Goal: Information Seeking & Learning: Find specific fact

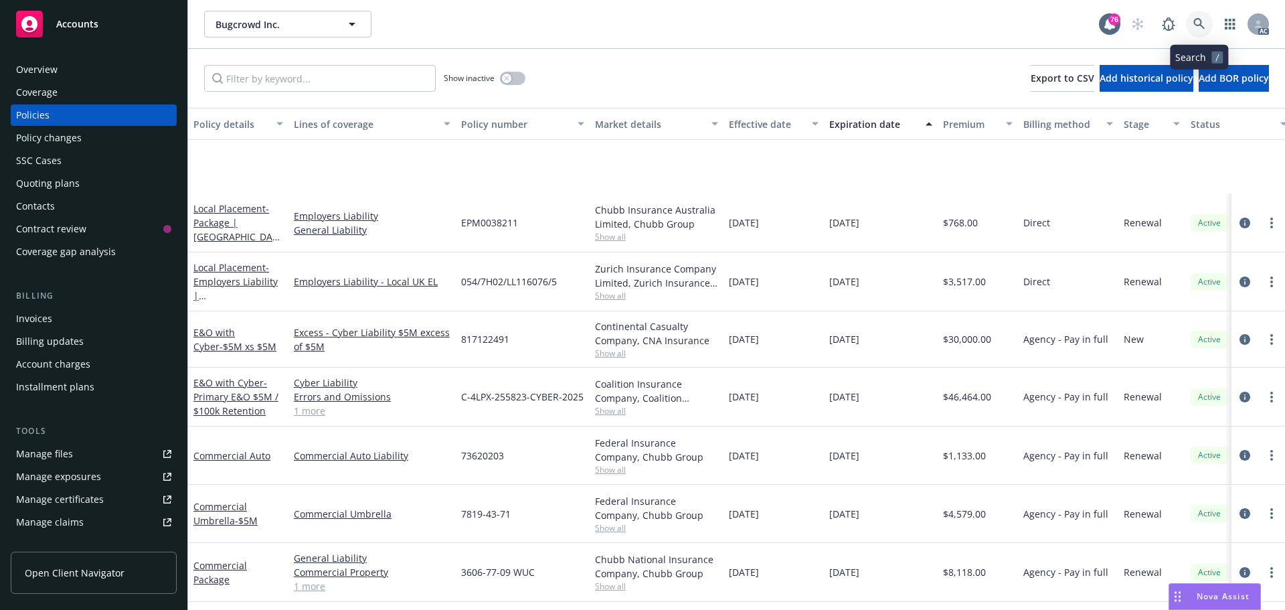
click at [1194, 22] on icon at bounding box center [1198, 23] width 11 height 11
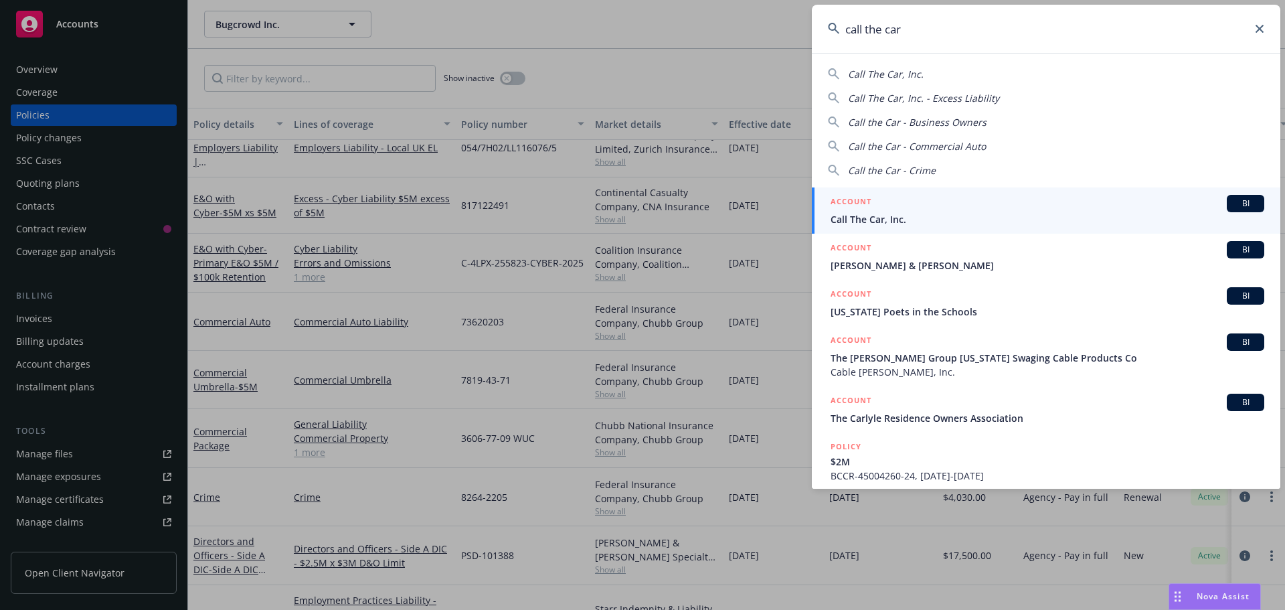
type input "call the car"
click at [923, 210] on div "ACCOUNT BI" at bounding box center [1047, 203] width 434 height 17
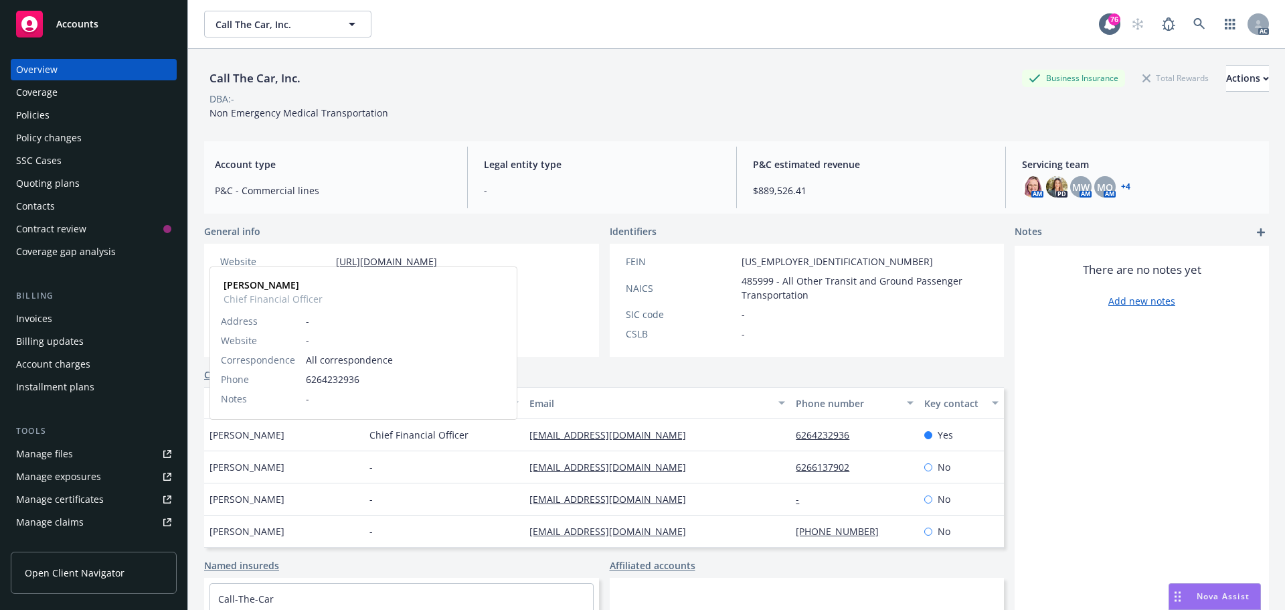
drag, startPoint x: 282, startPoint y: 435, endPoint x: 209, endPoint y: 436, distance: 72.9
click at [209, 436] on div "[PERSON_NAME] [PERSON_NAME] Chief Financial Officer Address - Website - Corresp…" at bounding box center [284, 435] width 160 height 32
copy span "[PERSON_NAME]"
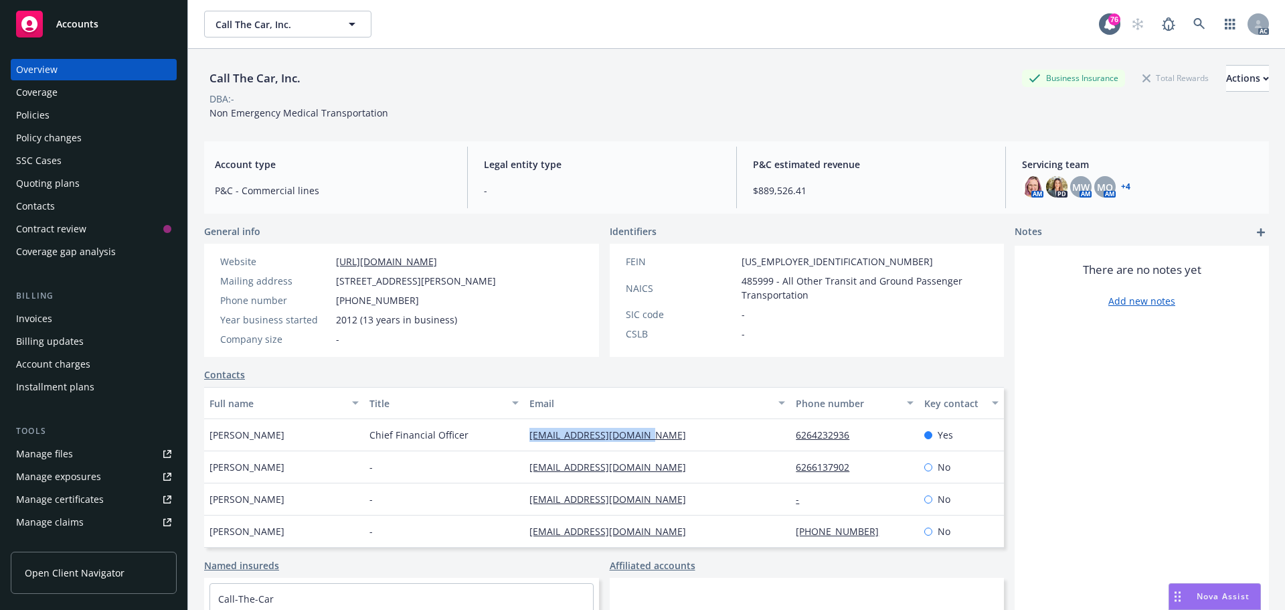
drag, startPoint x: 642, startPoint y: 437, endPoint x: 515, endPoint y: 438, distance: 127.8
click at [515, 438] on div "[PERSON_NAME] Chief Financial Officer [EMAIL_ADDRESS][DOMAIN_NAME] 6264232936 Y…" at bounding box center [604, 435] width 800 height 32
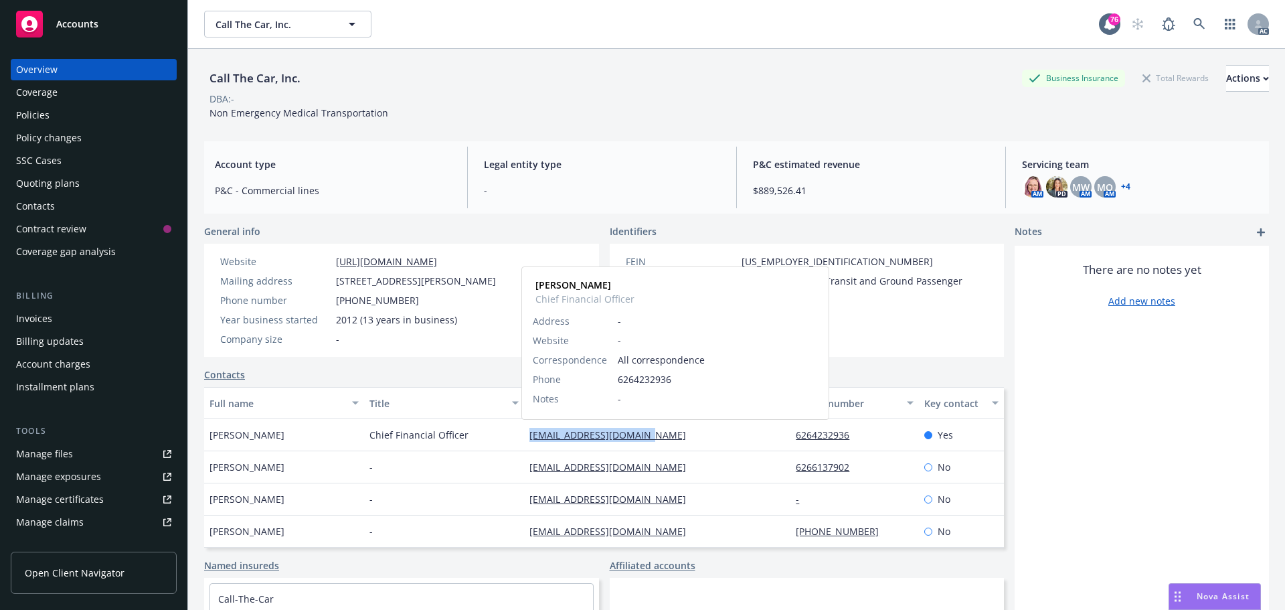
copy div "[EMAIL_ADDRESS][DOMAIN_NAME]"
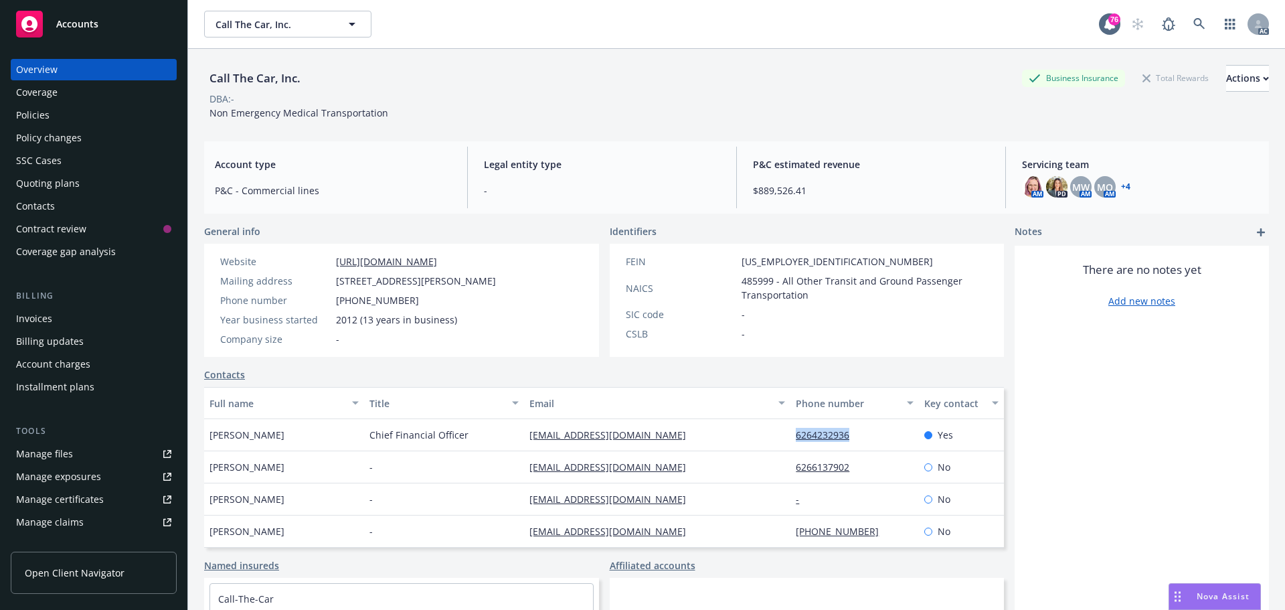
drag, startPoint x: 849, startPoint y: 434, endPoint x: 781, endPoint y: 436, distance: 67.6
click at [790, 436] on div "6264232936" at bounding box center [854, 435] width 128 height 32
copy link "6264232936"
click at [66, 118] on div "Policies" at bounding box center [93, 114] width 155 height 21
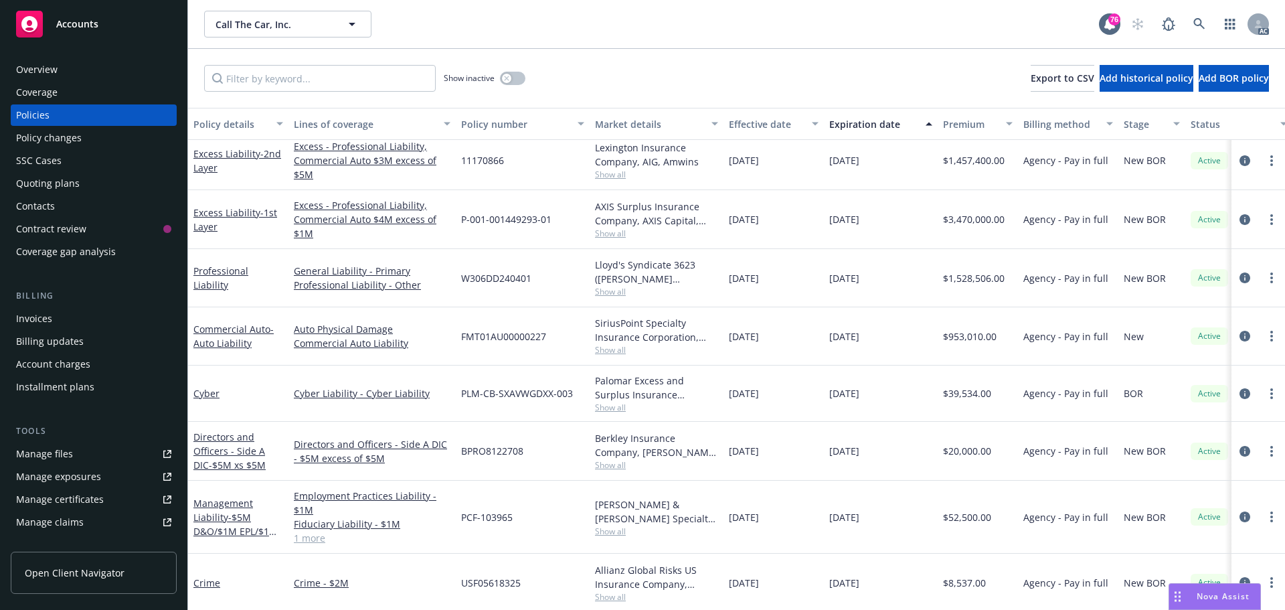
scroll to position [79, 0]
drag, startPoint x: 548, startPoint y: 324, endPoint x: 453, endPoint y: 328, distance: 95.1
click at [453, 328] on div "Commercial Auto - Auto Liability Auto Physical Damage Commercial Auto Liability…" at bounding box center [833, 334] width 1291 height 58
copy div "FMT01AU00000227"
click at [617, 343] on span "Show all" at bounding box center [656, 347] width 123 height 11
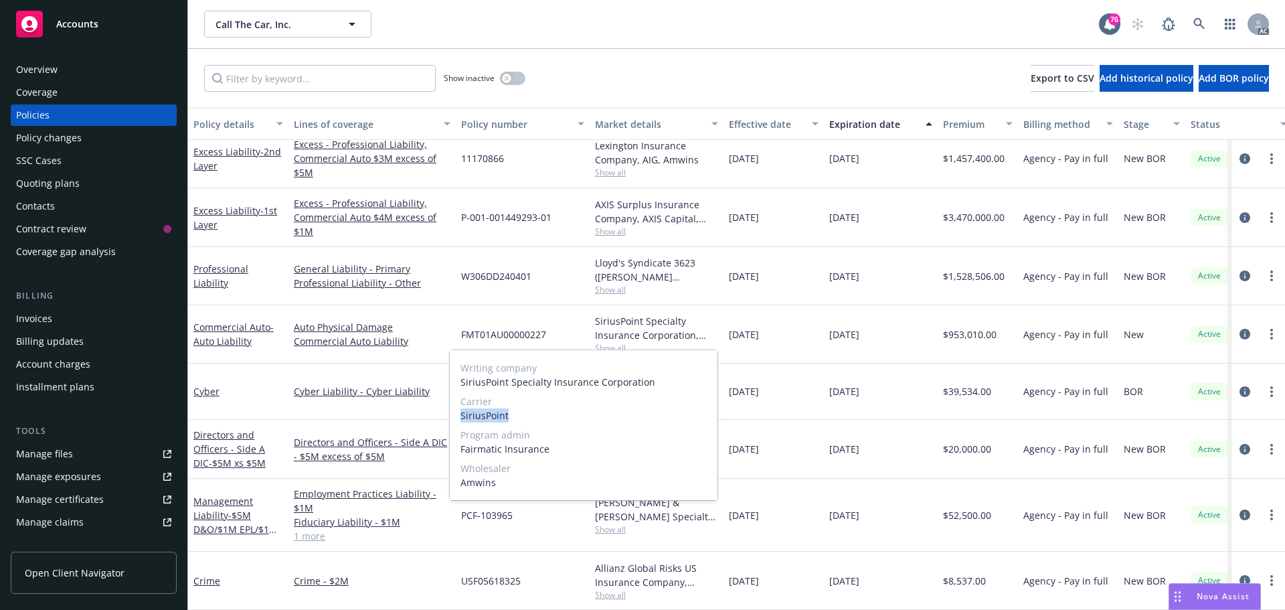
drag, startPoint x: 484, startPoint y: 415, endPoint x: 457, endPoint y: 415, distance: 27.4
click at [457, 415] on div "Writing company SiriusPoint Specialty Insurance Corporation Carrier SiriusPoint…" at bounding box center [584, 425] width 268 height 150
copy span "SiriusPoint"
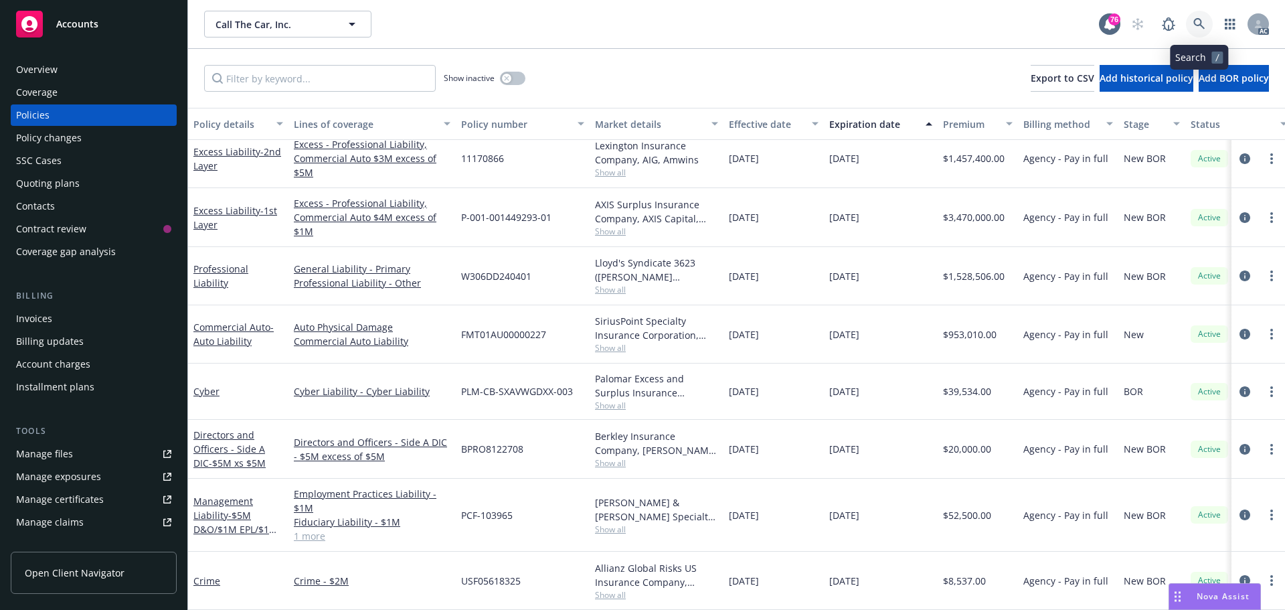
click at [1198, 25] on icon at bounding box center [1198, 23] width 11 height 11
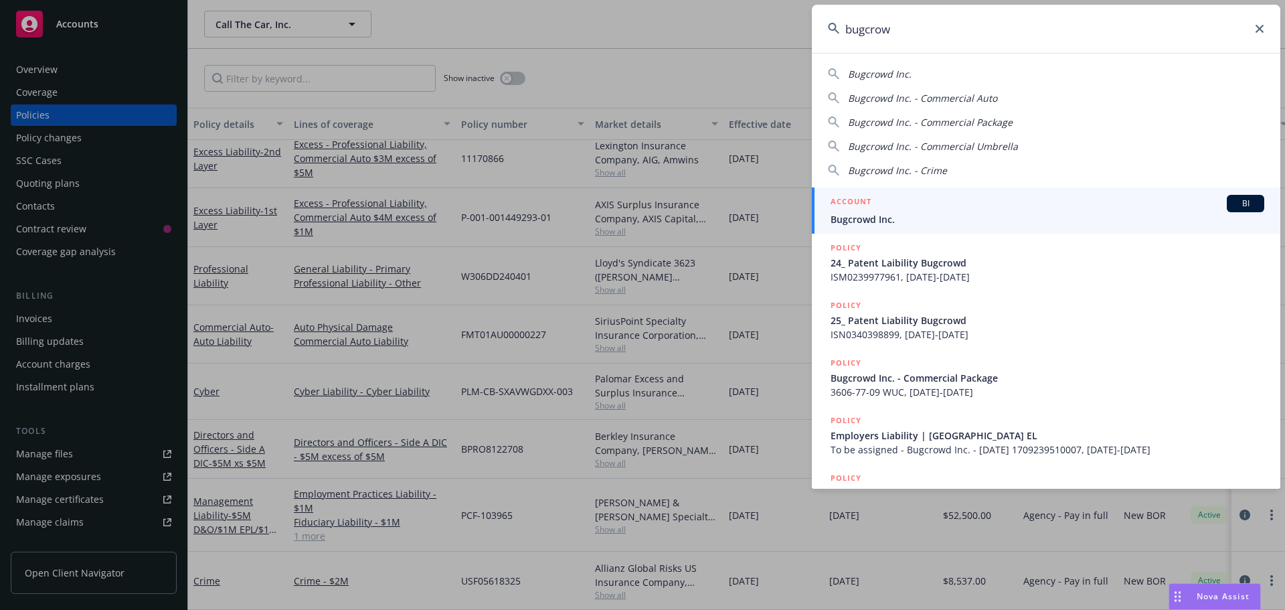
type input "bugcrow"
click at [885, 207] on div "ACCOUNT BI" at bounding box center [1047, 203] width 434 height 17
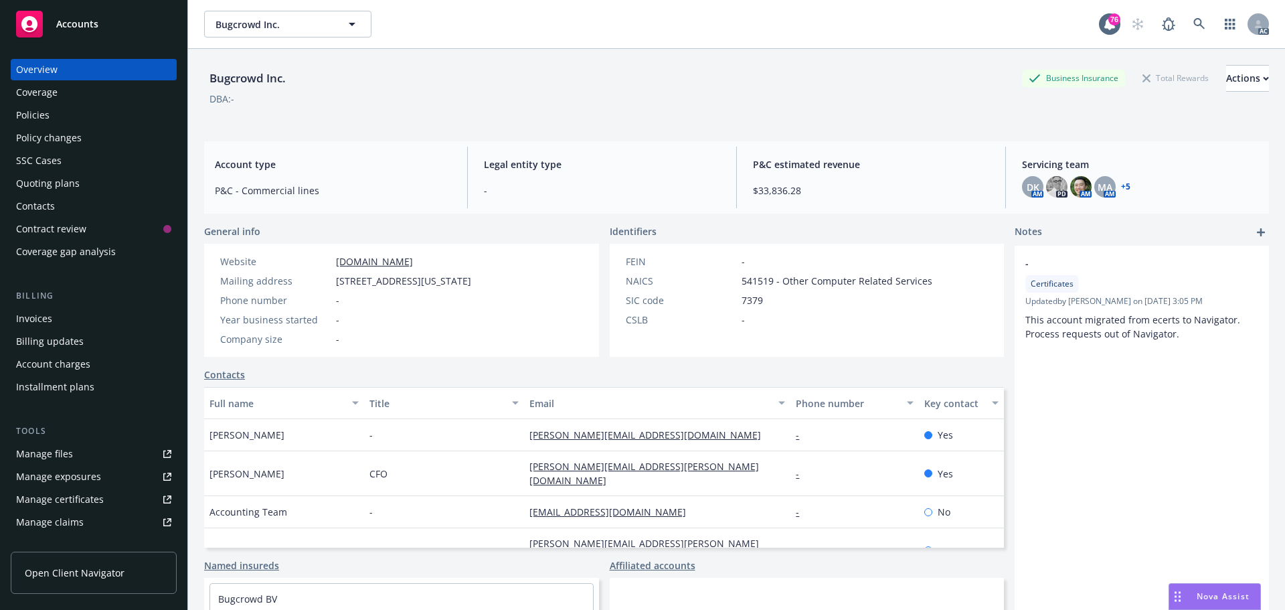
click at [27, 114] on div "Policies" at bounding box center [32, 114] width 33 height 21
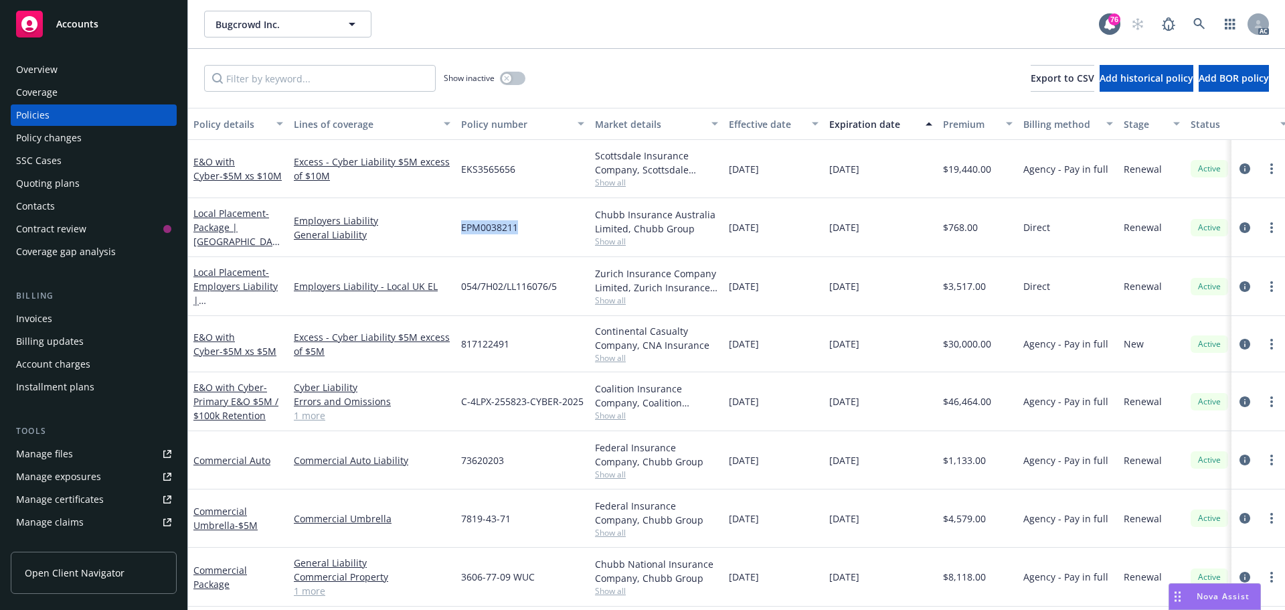
drag, startPoint x: 523, startPoint y: 225, endPoint x: 452, endPoint y: 229, distance: 71.0
click at [452, 229] on div "Local Placement - Package | [GEOGRAPHIC_DATA] Employers Liability General Liabi…" at bounding box center [833, 227] width 1291 height 59
click at [432, 230] on link "General Liability" at bounding box center [372, 234] width 157 height 14
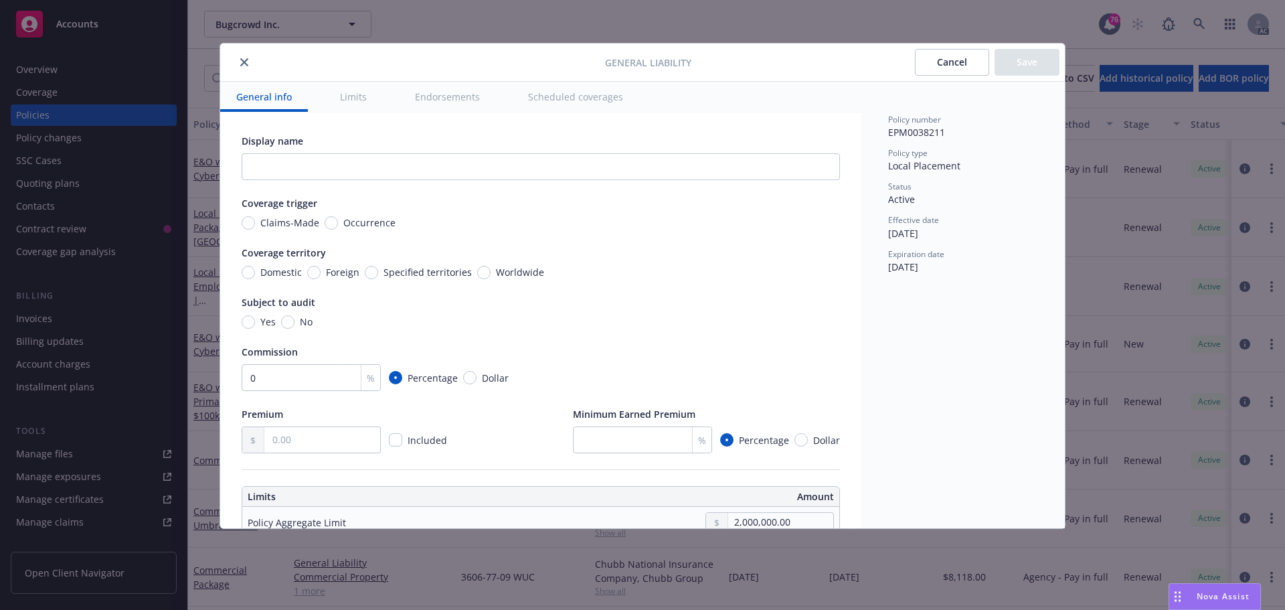
click at [244, 60] on icon "close" at bounding box center [244, 62] width 8 height 8
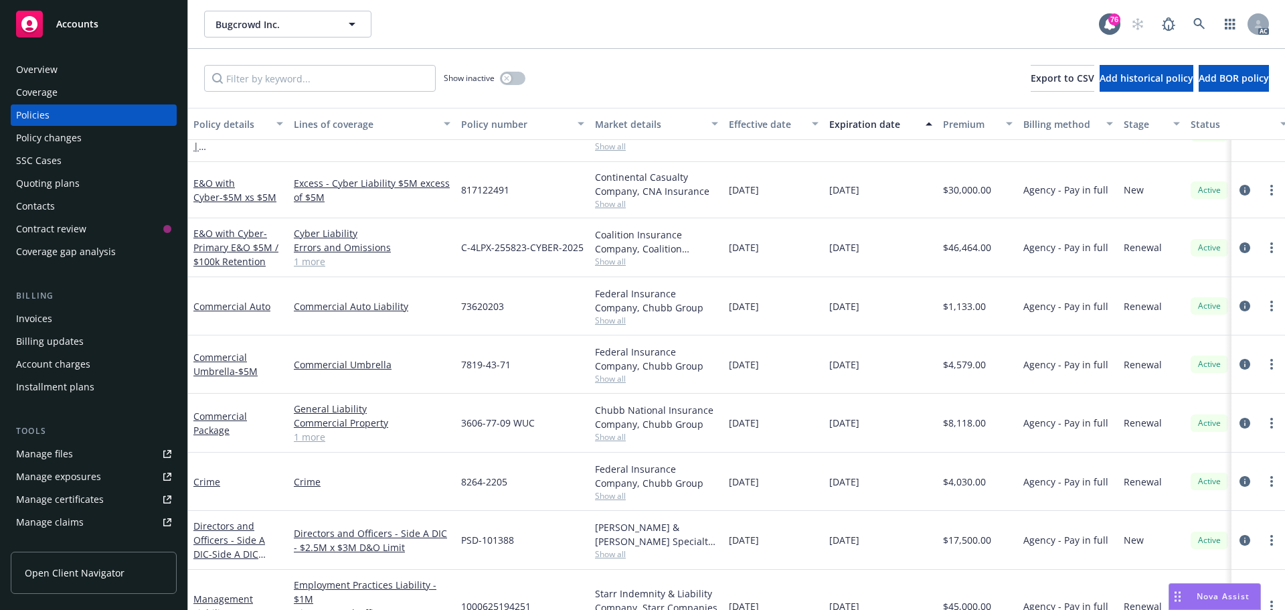
scroll to position [201, 0]
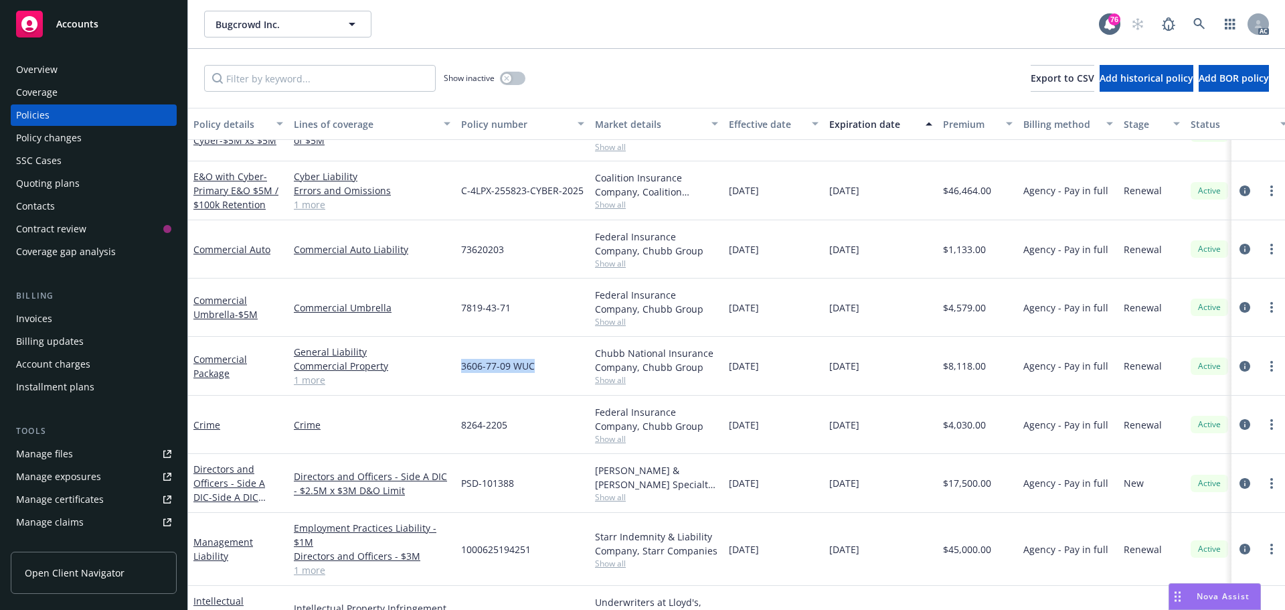
drag, startPoint x: 541, startPoint y: 365, endPoint x: 462, endPoint y: 367, distance: 79.0
click at [462, 367] on div "3606-77-09 WUC" at bounding box center [523, 366] width 134 height 59
copy span "3606-77-09 WUC"
click at [606, 384] on span "Show all" at bounding box center [656, 379] width 123 height 11
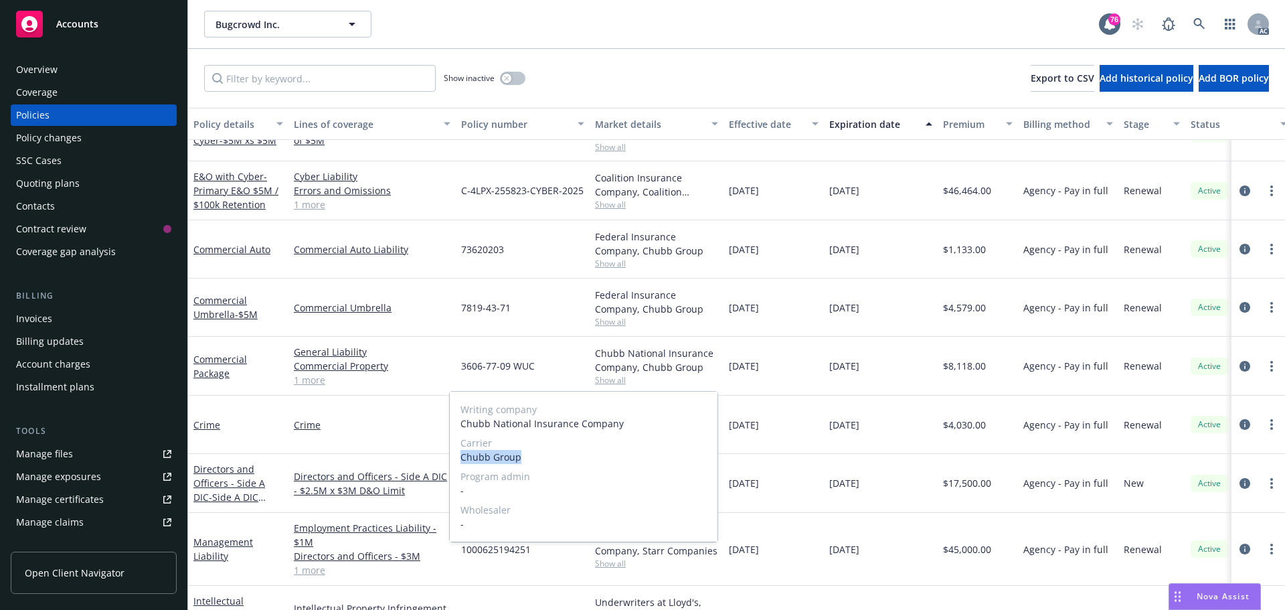
drag, startPoint x: 524, startPoint y: 456, endPoint x: 462, endPoint y: 458, distance: 61.6
click at [460, 458] on div "Writing company Chubb National Insurance Company Carrier Chubb Group Program ad…" at bounding box center [584, 466] width 268 height 150
copy span "Chubb Group"
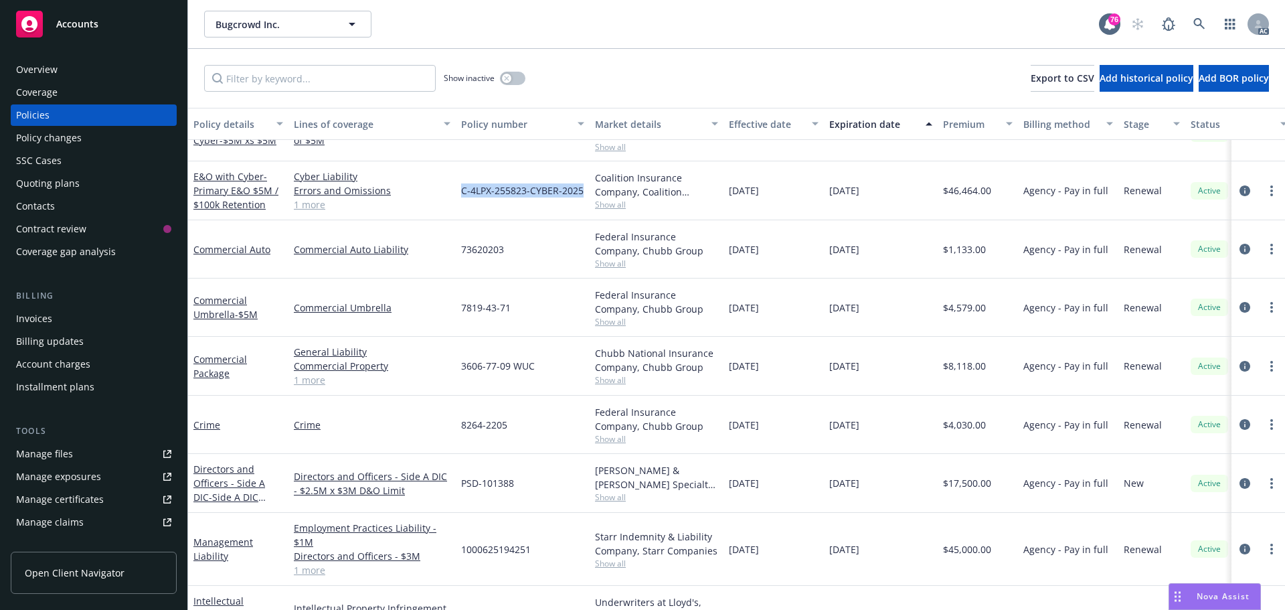
drag, startPoint x: 581, startPoint y: 193, endPoint x: 459, endPoint y: 195, distance: 122.5
click at [459, 195] on div "C-4LPX-255823-CYBER-2025" at bounding box center [523, 190] width 134 height 59
copy span "C-4LPX-255823-CYBER-2025"
click at [617, 203] on span "Show all" at bounding box center [656, 204] width 123 height 11
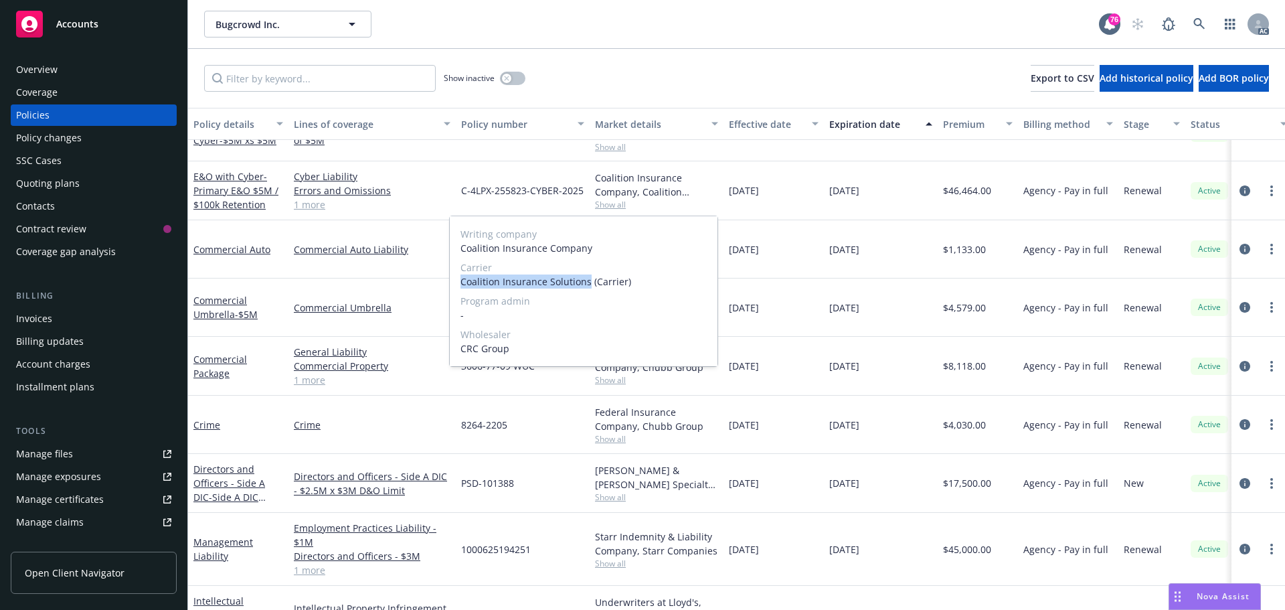
drag, startPoint x: 586, startPoint y: 281, endPoint x: 462, endPoint y: 283, distance: 123.8
click at [462, 283] on span "Coalition Insurance Solutions (Carrier)" at bounding box center [583, 281] width 246 height 14
copy span "Coalition Insurance Solutions"
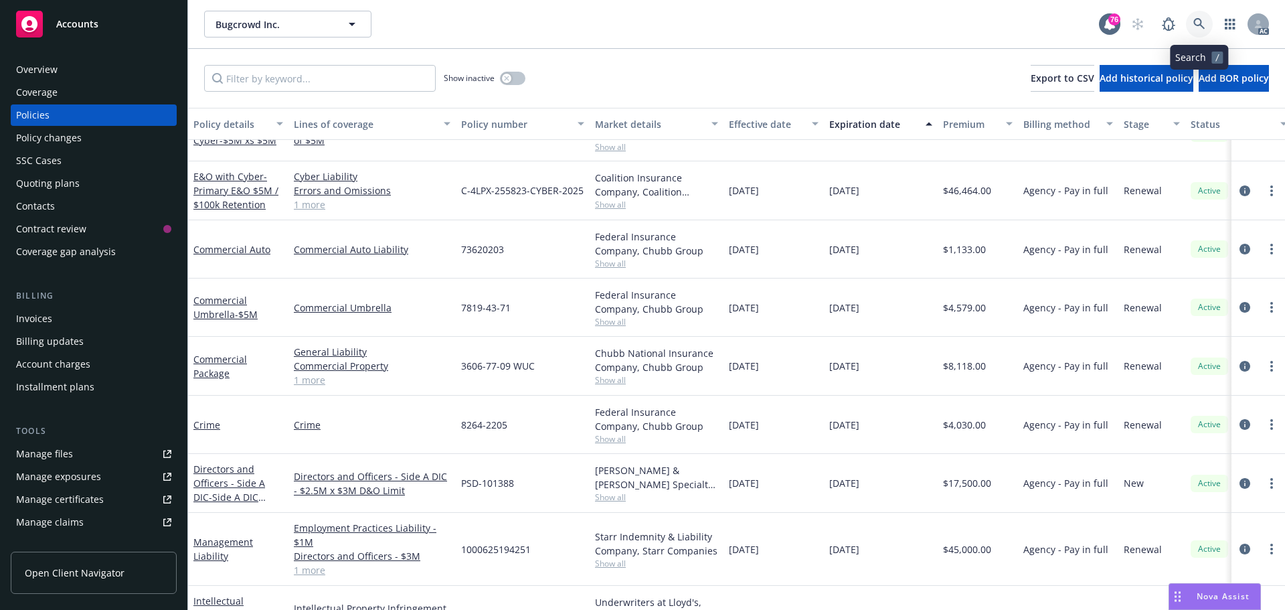
click at [1197, 23] on icon at bounding box center [1199, 24] width 12 height 12
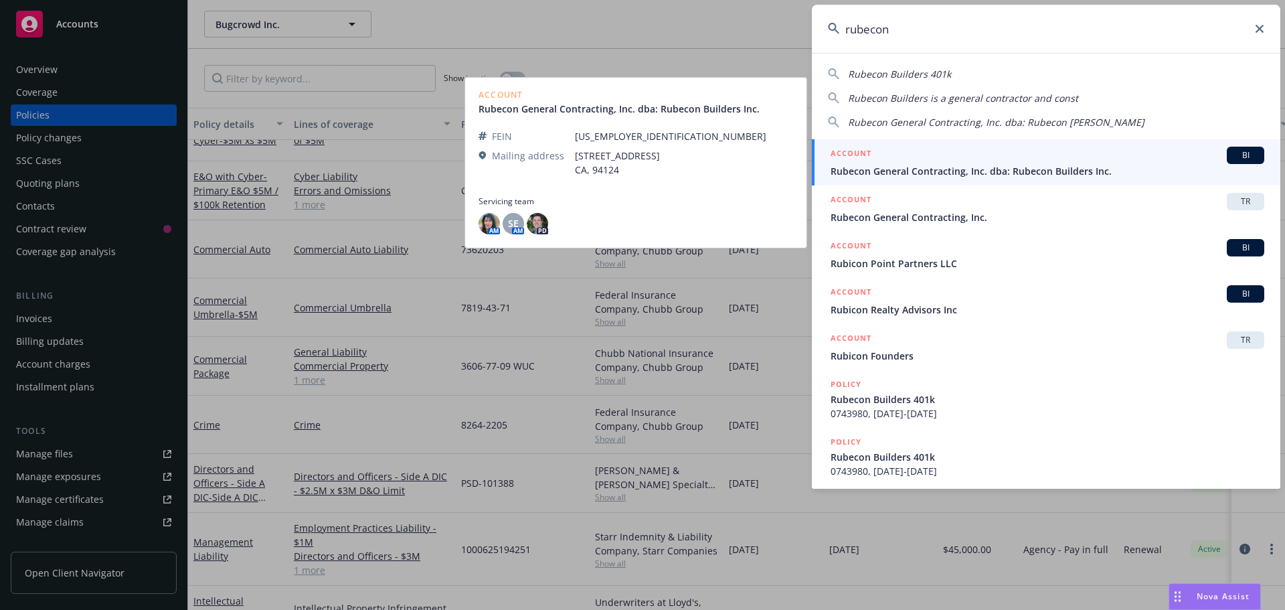
type input "rubecon"
click at [1024, 161] on div "ACCOUNT BI" at bounding box center [1047, 155] width 434 height 17
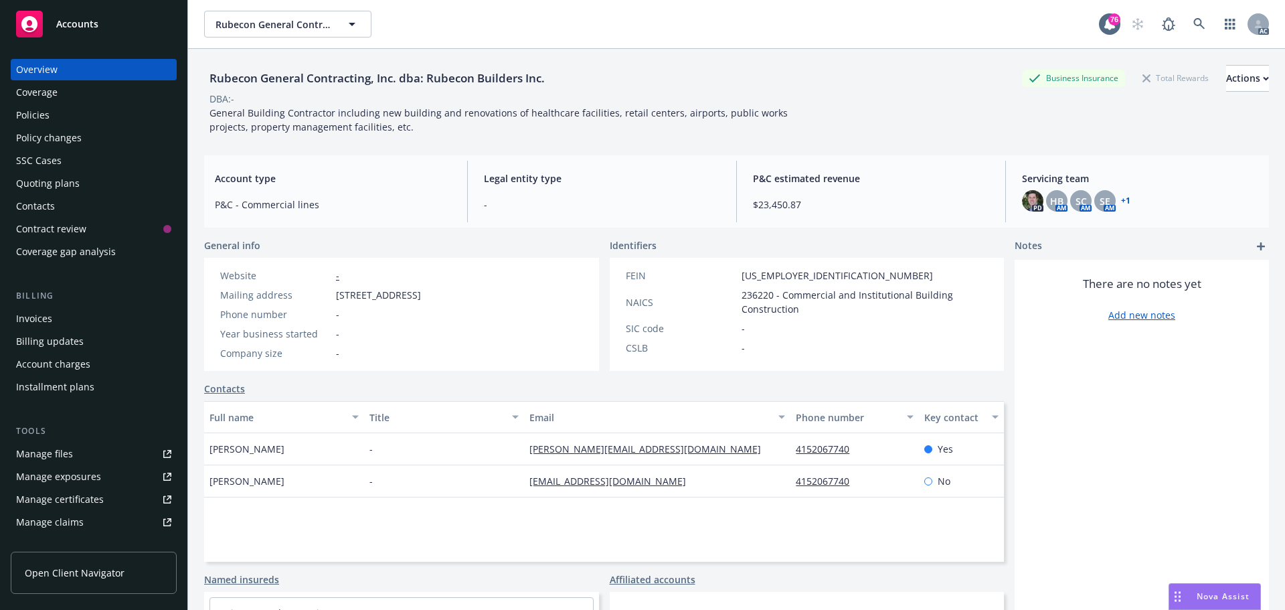
click at [45, 115] on div "Policies" at bounding box center [32, 114] width 33 height 21
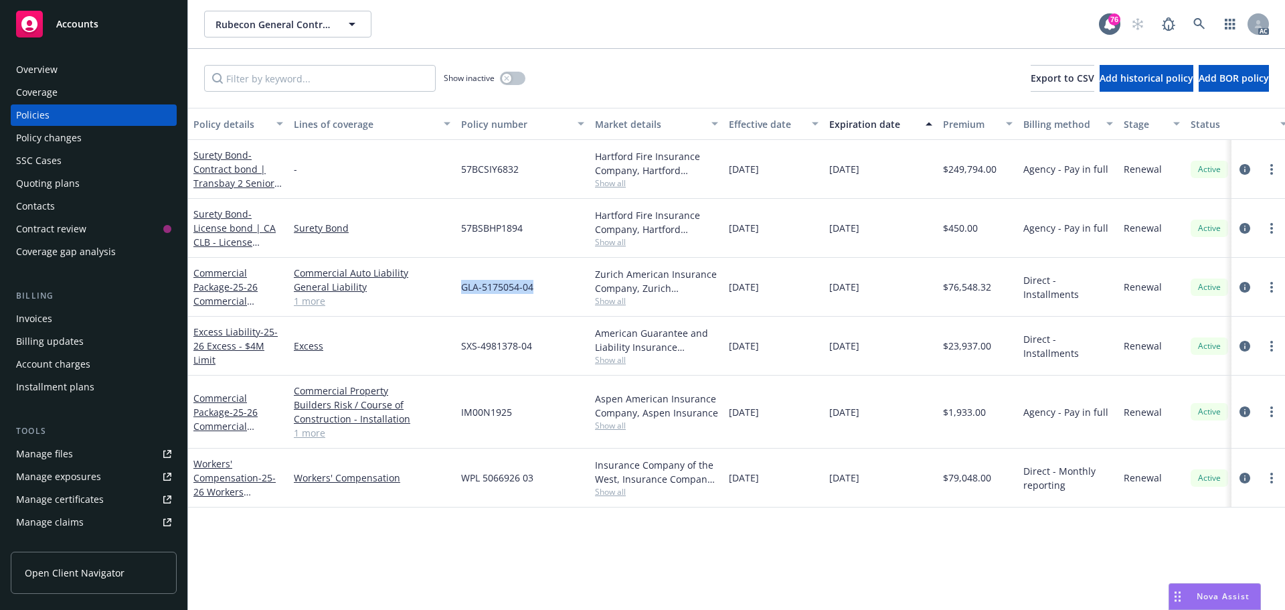
drag, startPoint x: 523, startPoint y: 286, endPoint x: 464, endPoint y: 286, distance: 58.9
click at [464, 286] on div "GLA-5175054-04" at bounding box center [523, 287] width 134 height 59
copy span "GLA-5175054-04"
click at [316, 304] on link "1 more" at bounding box center [372, 301] width 157 height 14
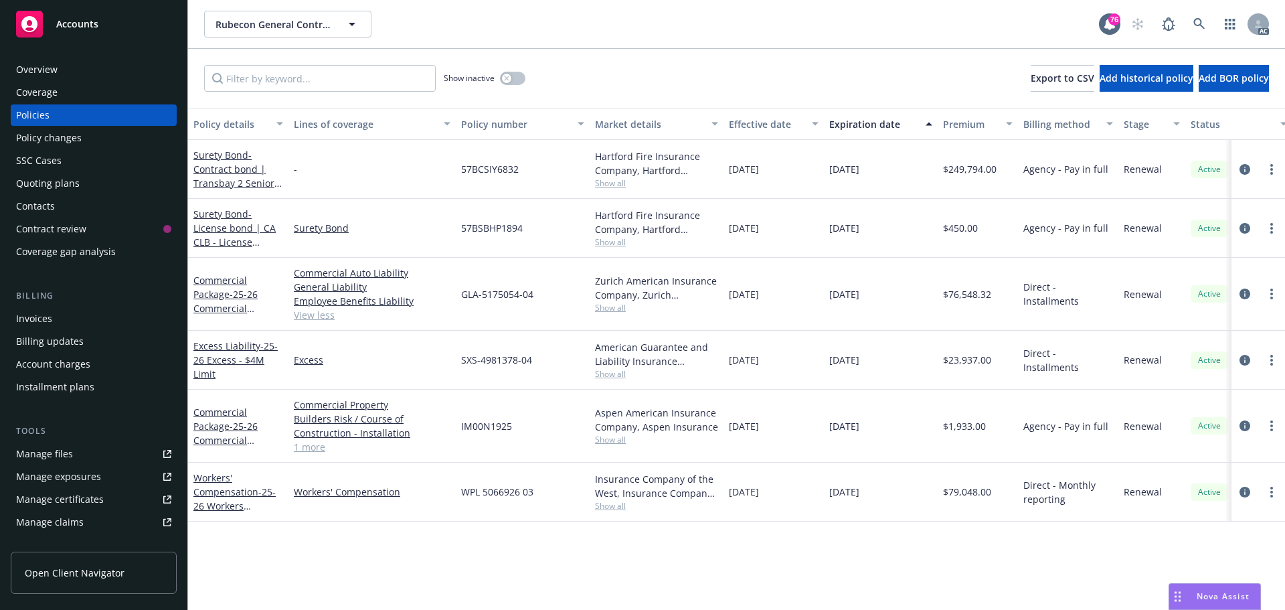
click at [312, 451] on link "1 more" at bounding box center [372, 447] width 157 height 14
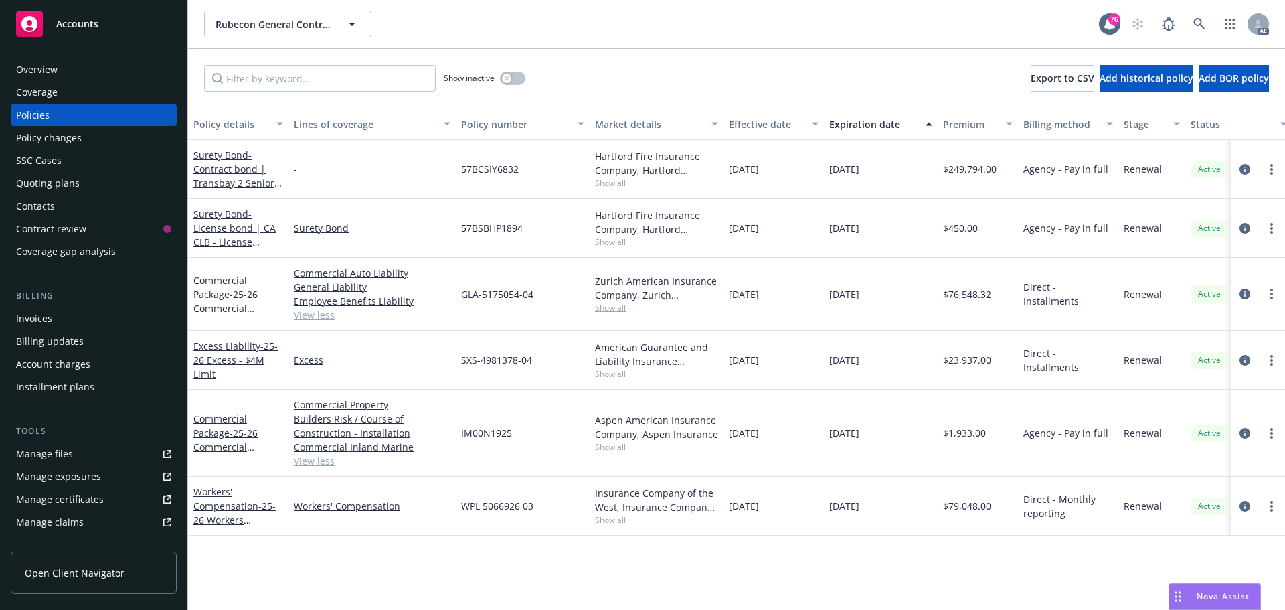
click at [52, 74] on div "Overview" at bounding box center [36, 69] width 41 height 21
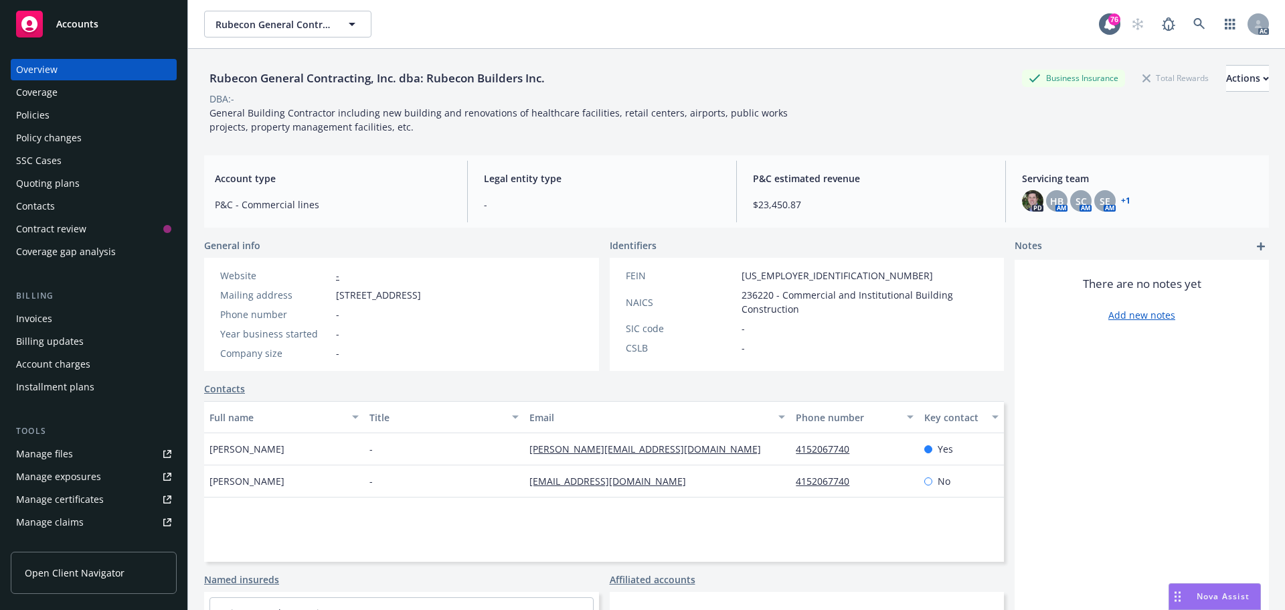
click at [46, 116] on div "Policies" at bounding box center [32, 114] width 33 height 21
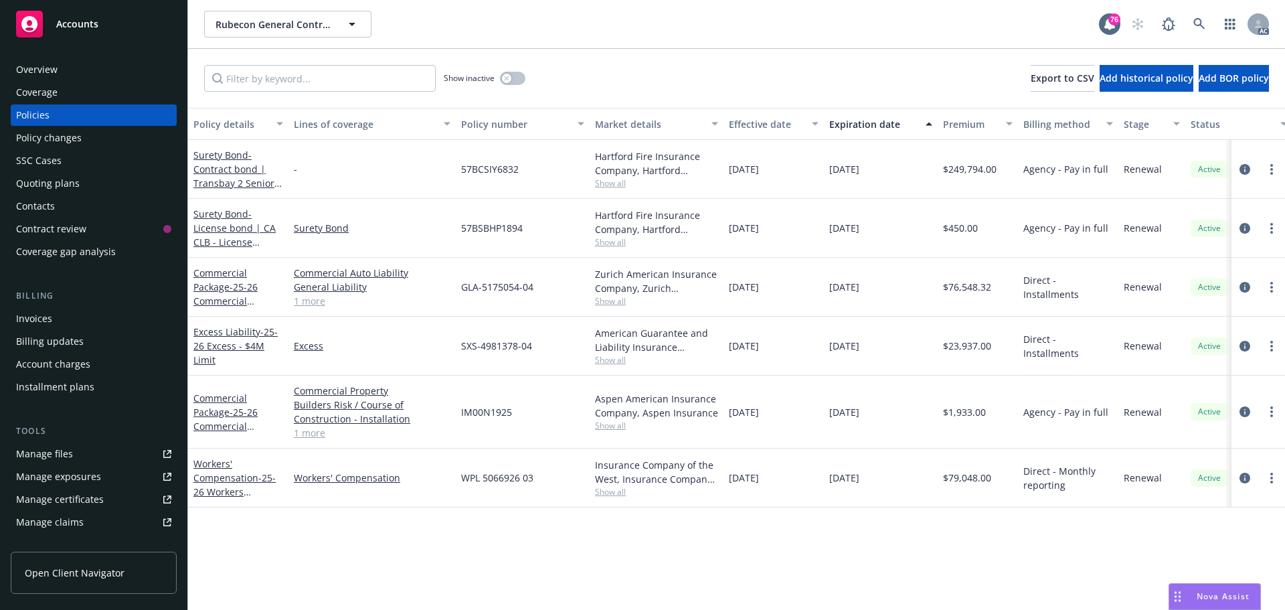
click at [616, 300] on span "Show all" at bounding box center [656, 300] width 123 height 11
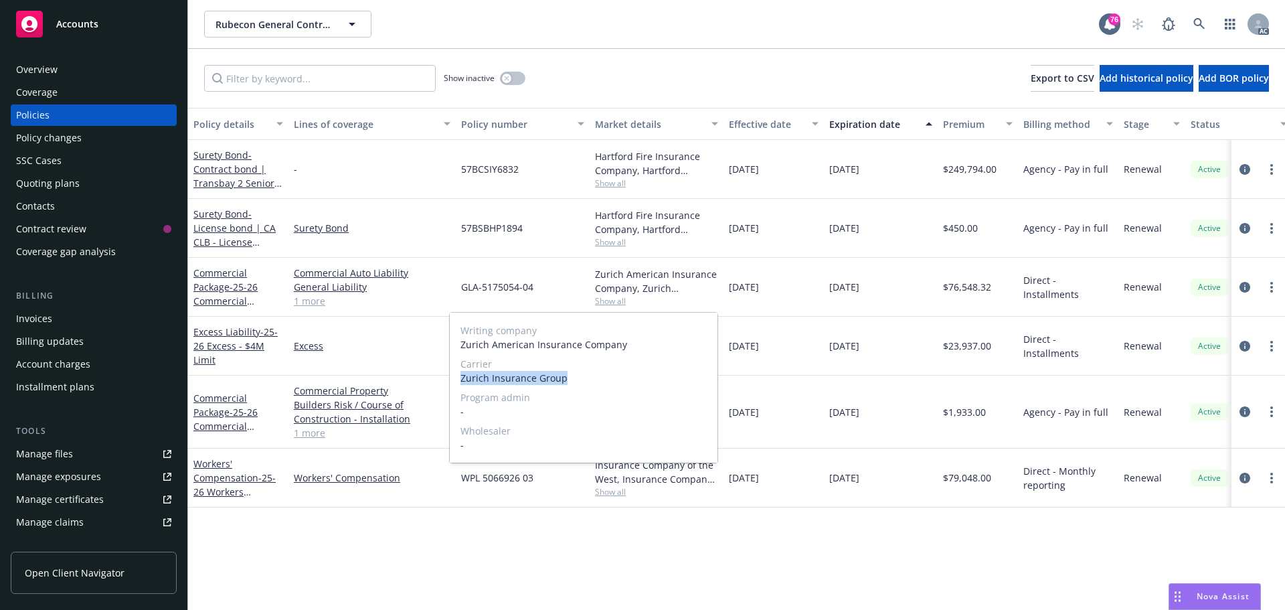
drag, startPoint x: 568, startPoint y: 377, endPoint x: 460, endPoint y: 377, distance: 108.4
click at [460, 377] on div "Writing company Zurich American Insurance Company Carrier Zurich Insurance Grou…" at bounding box center [584, 387] width 268 height 150
